Goal: Obtain resource: Download file/media

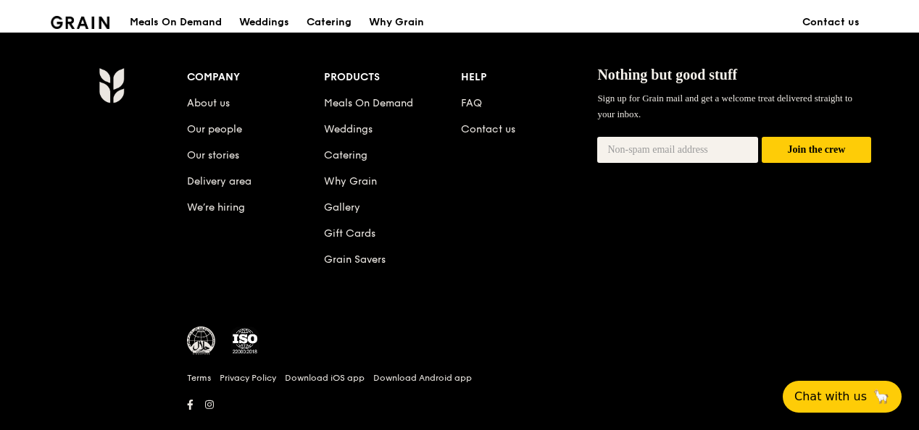
scroll to position [1581, 0]
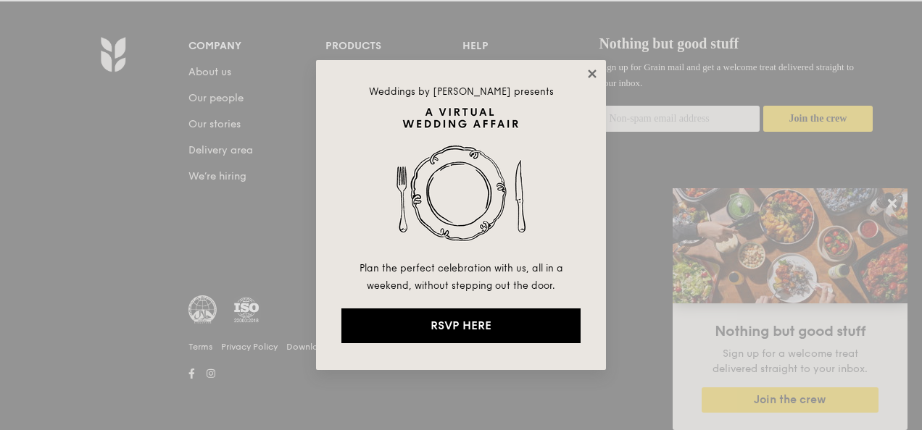
click at [588, 75] on icon at bounding box center [591, 73] width 13 height 13
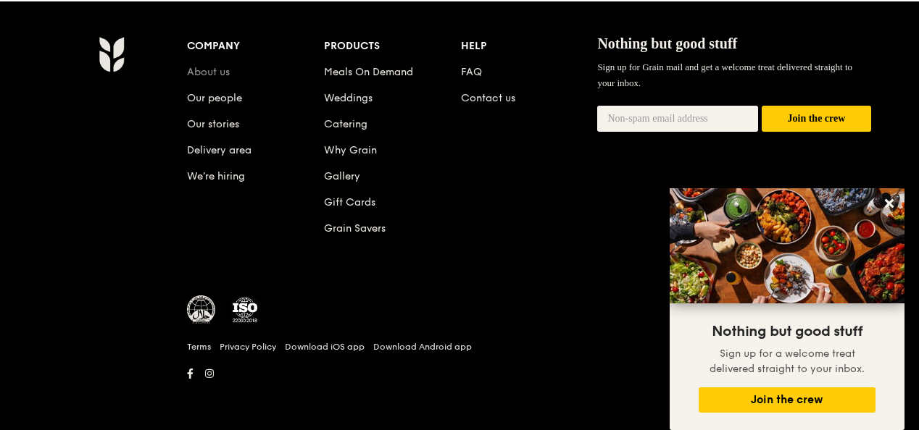
click at [212, 73] on link "About us" at bounding box center [208, 72] width 43 height 12
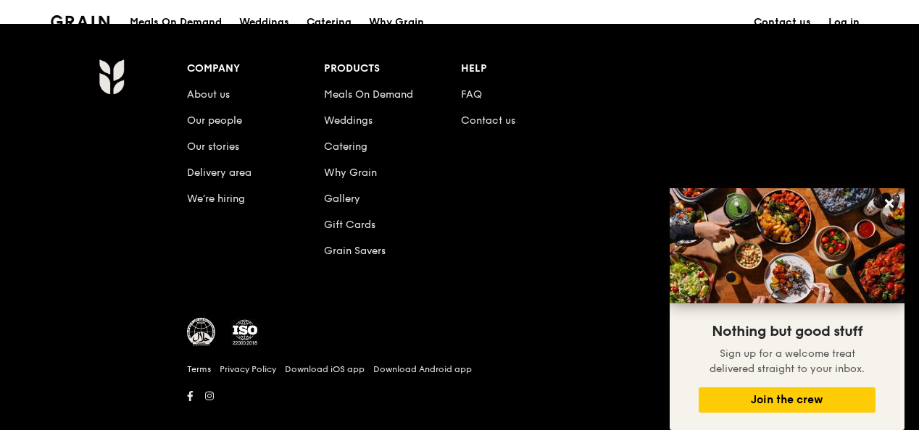
scroll to position [1775, 0]
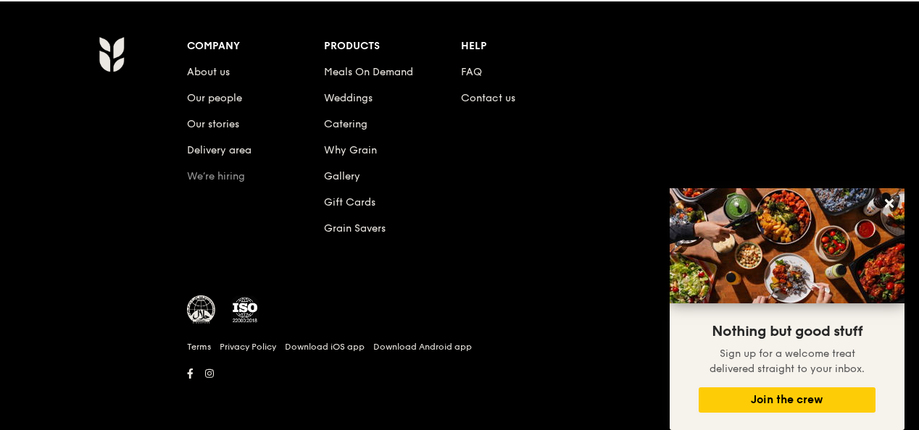
click at [213, 178] on link "We’re hiring" at bounding box center [216, 176] width 58 height 12
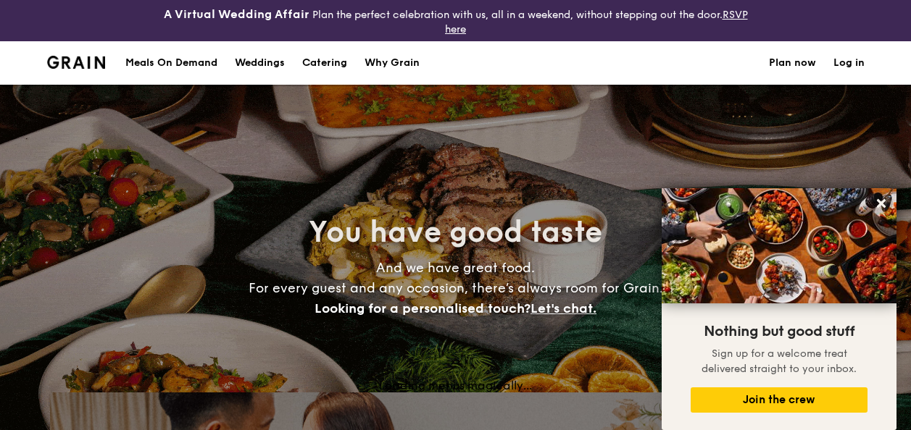
select select
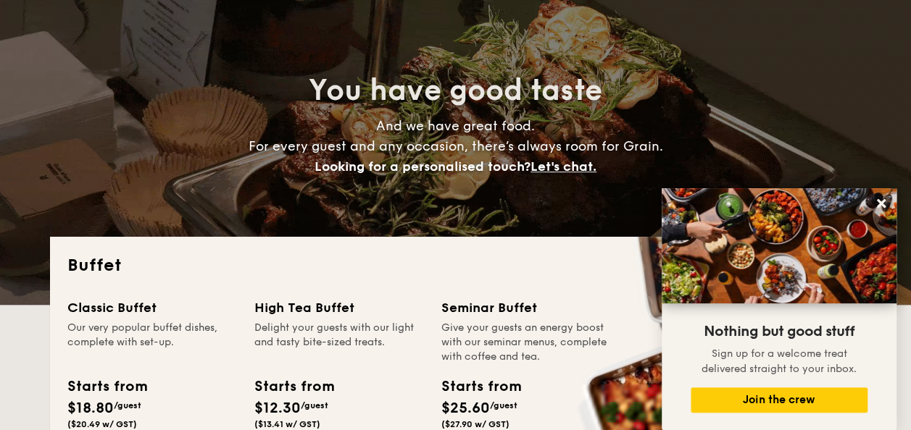
scroll to position [322, 0]
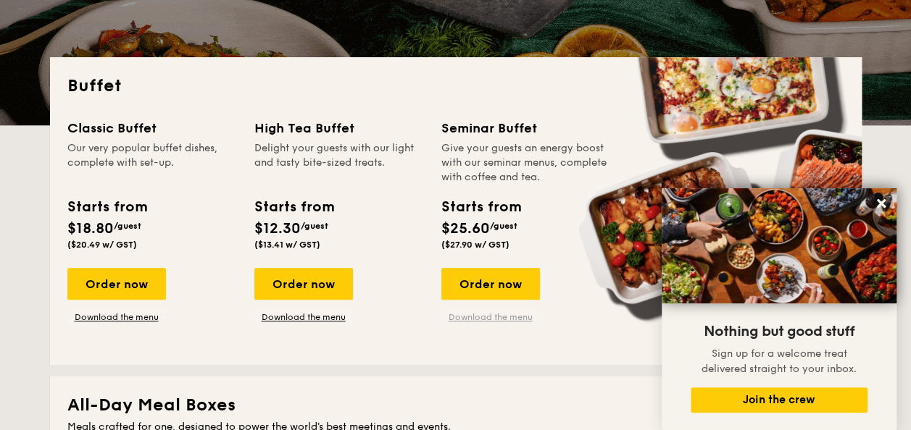
click at [496, 316] on link "Download the menu" at bounding box center [490, 318] width 99 height 12
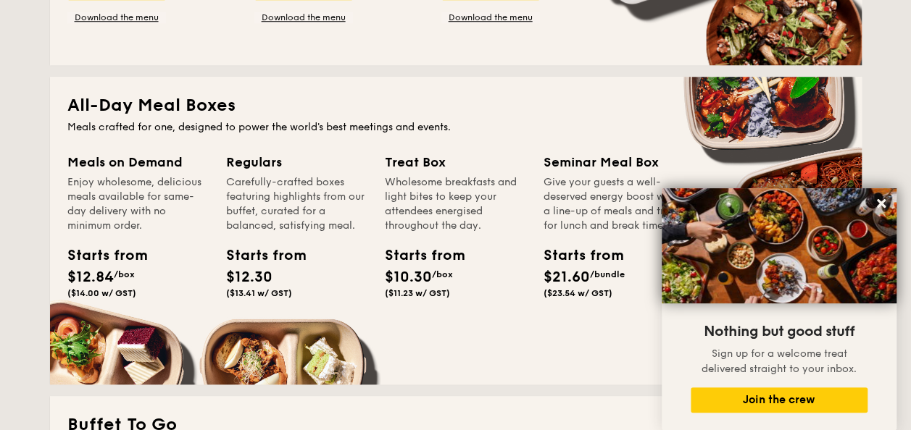
scroll to position [612, 0]
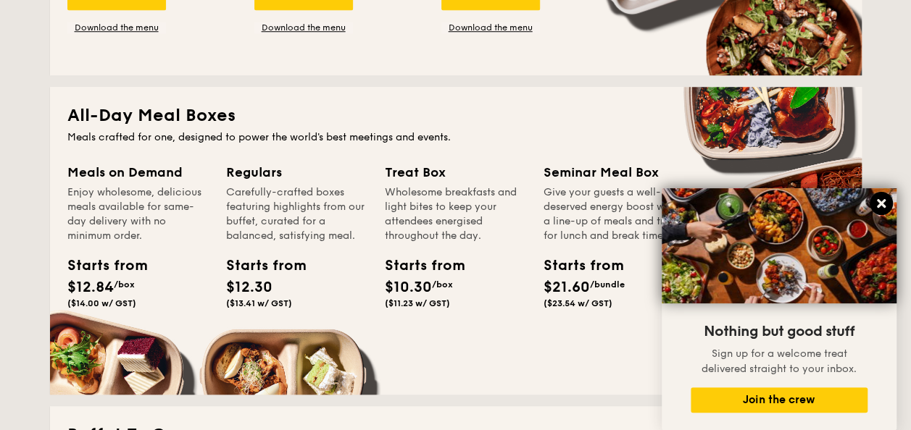
click at [887, 207] on button at bounding box center [880, 203] width 23 height 23
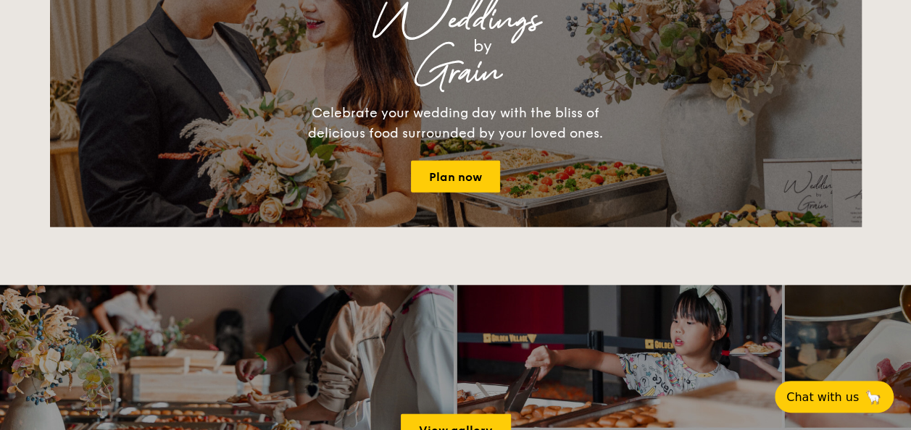
scroll to position [1611, 0]
